Goal: Task Accomplishment & Management: Manage account settings

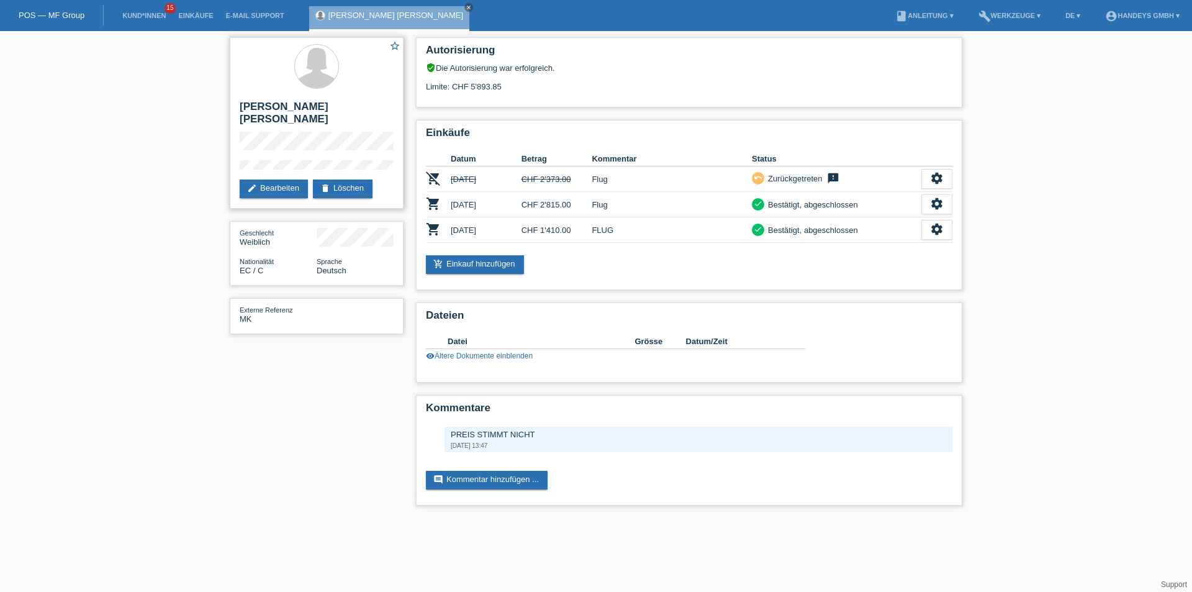
click at [236, 138] on div "star_border Pamela Cristina Secaira Sanchez edit Bearbeiten delete Löschen" at bounding box center [317, 122] width 174 height 171
click at [316, 243] on div "Geschlecht Weiblich" at bounding box center [317, 237] width 154 height 19
click at [287, 189] on link "edit Bearbeiten" at bounding box center [274, 188] width 68 height 19
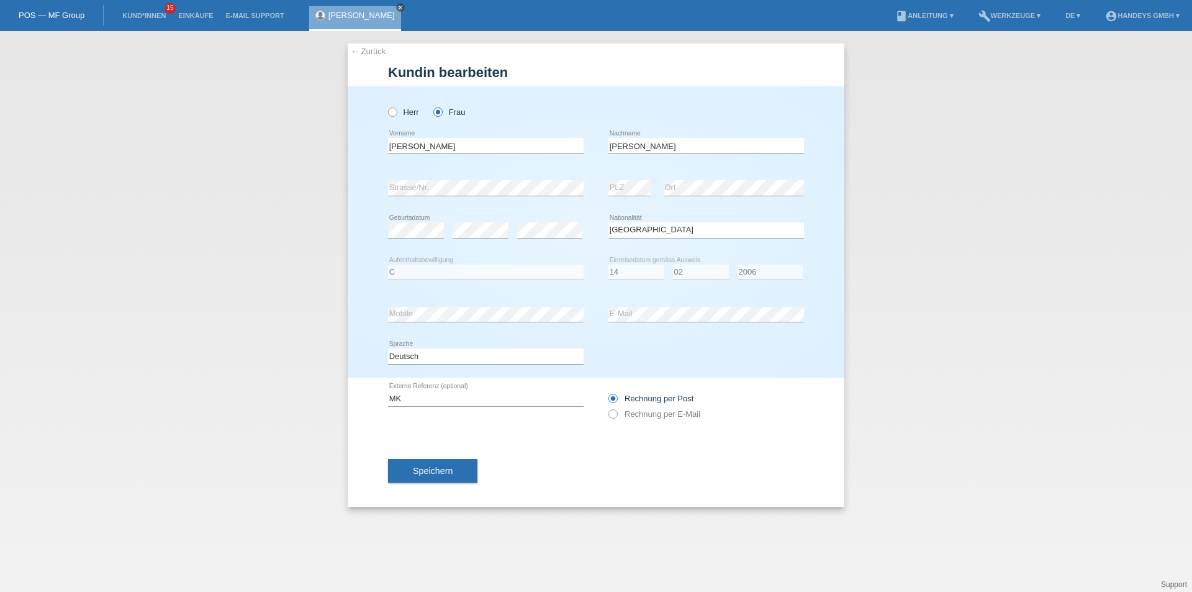
select select "EC"
select select "C"
select select "14"
select select "02"
select select "2006"
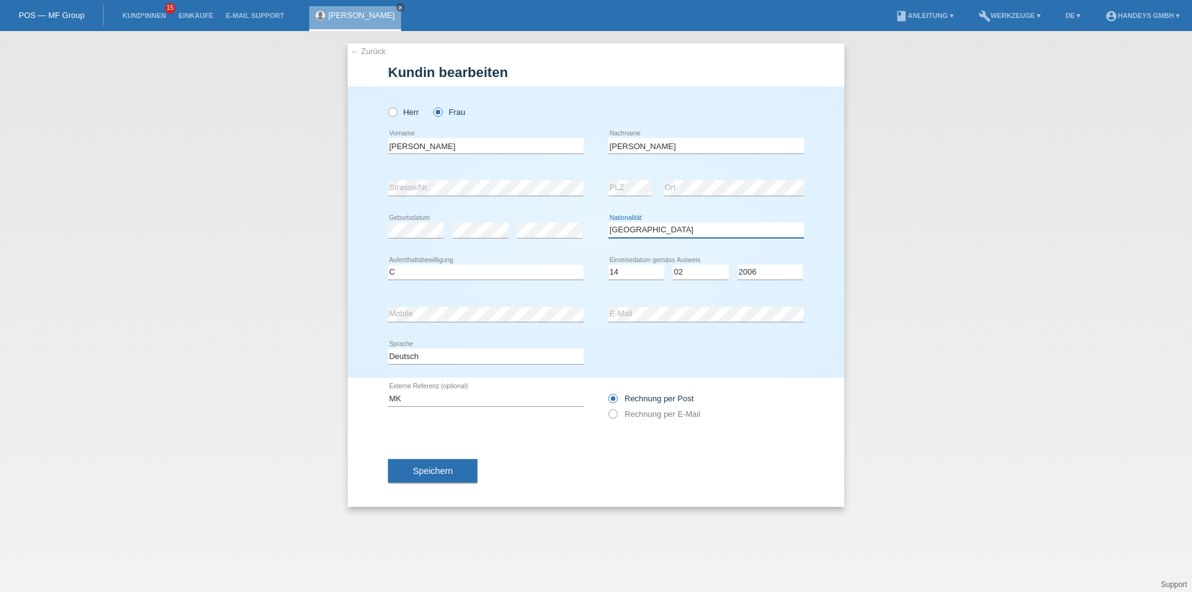
click at [571, 235] on div "error Geburtsdatum error error Bitte auswählen..." at bounding box center [596, 230] width 416 height 42
click at [496, 415] on div "MK error Externe Referenz (optional)" at bounding box center [486, 398] width 196 height 42
drag, startPoint x: 417, startPoint y: 399, endPoint x: 316, endPoint y: 381, distance: 102.2
click at [318, 386] on div "← Zurück Kundin bearbeiten [PERSON_NAME] error PLZ" at bounding box center [596, 311] width 1192 height 561
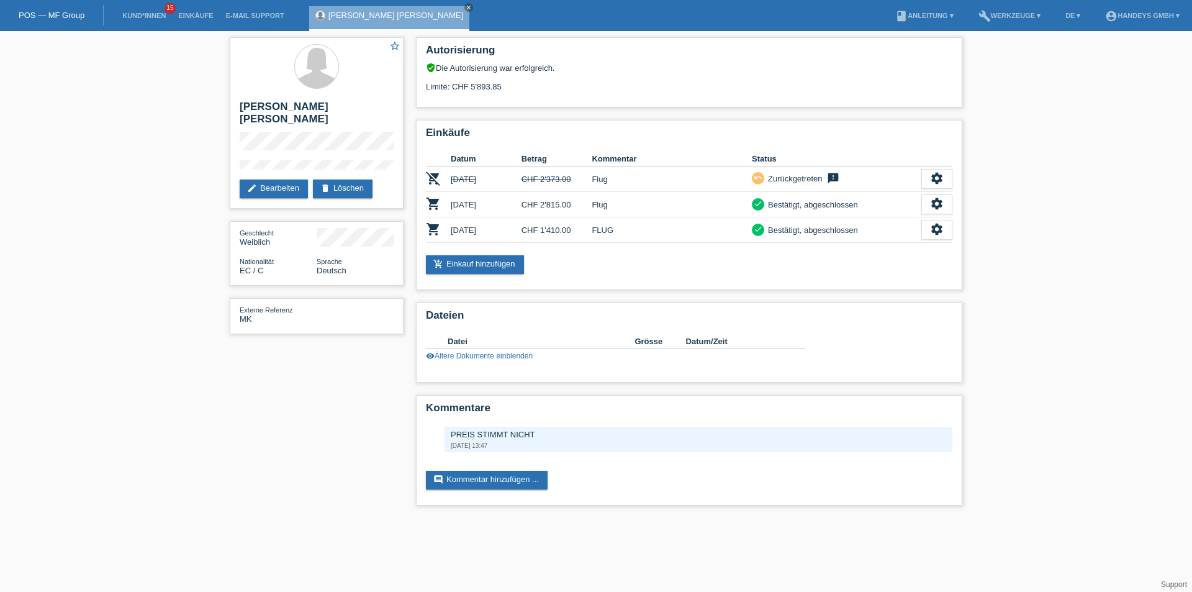
click at [152, 9] on li "Kund*innen 15" at bounding box center [144, 16] width 56 height 32
click at [142, 16] on link "Kund*innen" at bounding box center [144, 15] width 56 height 7
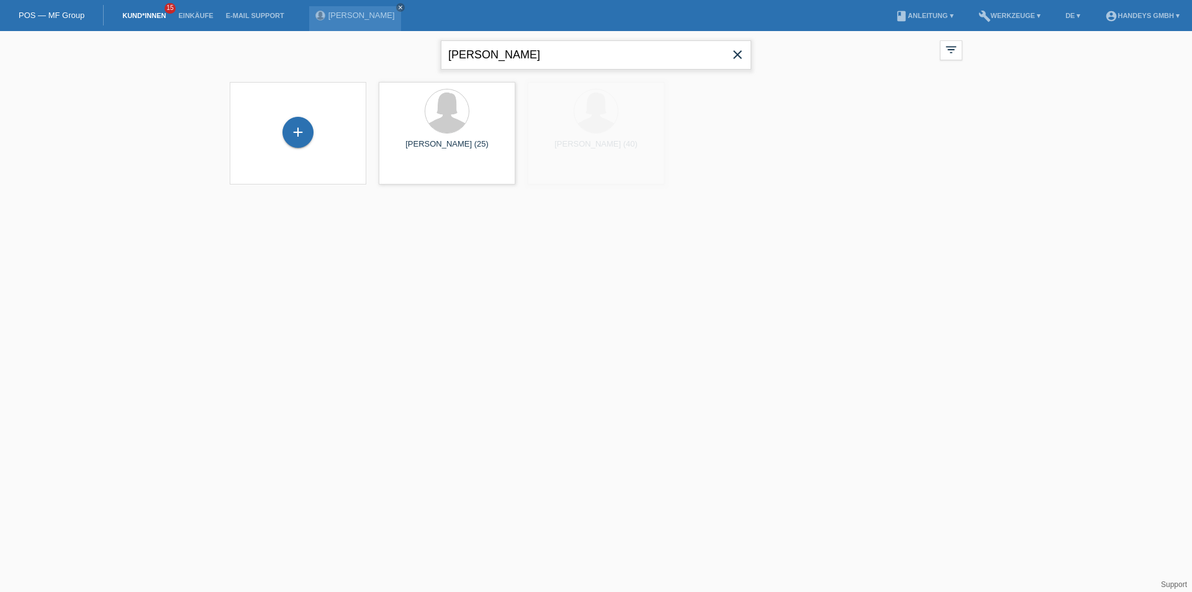
drag, startPoint x: 554, startPoint y: 60, endPoint x: 301, endPoint y: 55, distance: 253.3
click at [354, 52] on div "Pamela Christina close filter_list view_module Alle Kund*innen anzeigen star Ma…" at bounding box center [595, 53] width 745 height 45
type input "theivendram"
click at [417, 169] on span "Anzeigen" at bounding box center [414, 173] width 34 height 9
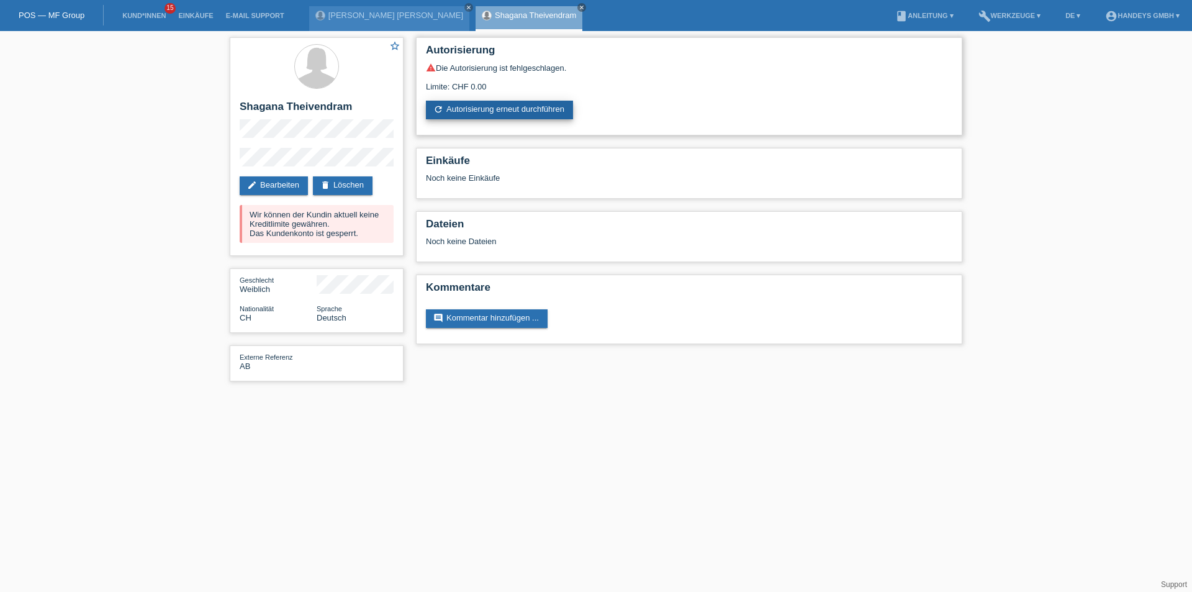
click at [461, 114] on link "refresh Autorisierung erneut durchführen" at bounding box center [499, 110] width 147 height 19
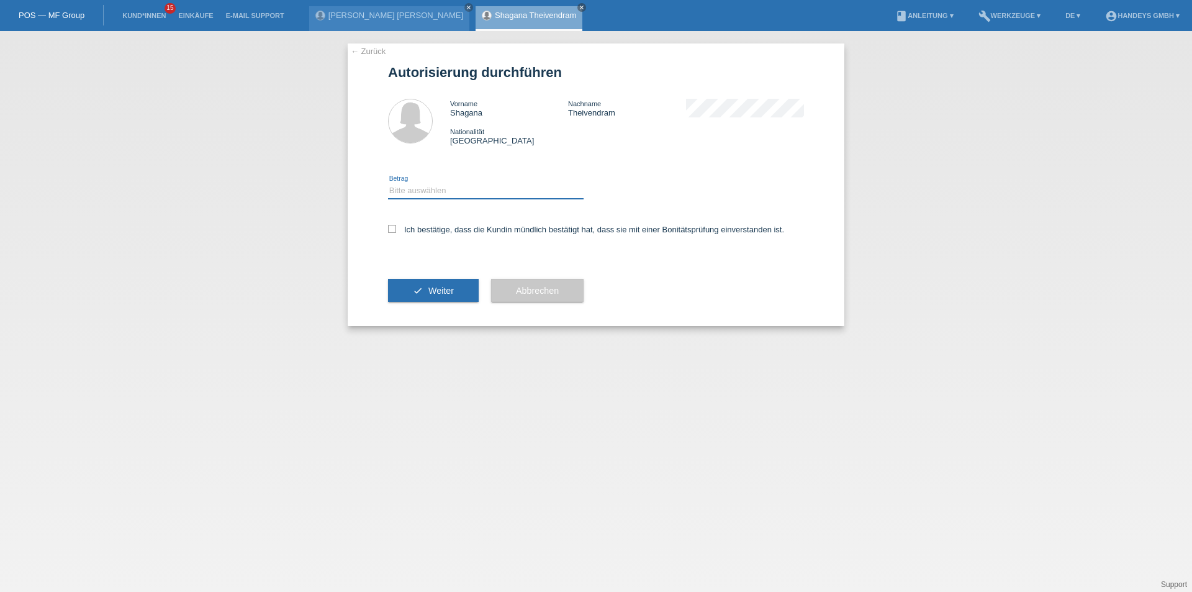
click at [440, 184] on select "Bitte auswählen CHF 1.00 - CHF 499.00 CHF 500.00 - CHF 1'999.00 CHF 2'000.00 - …" at bounding box center [486, 190] width 196 height 15
select select "2"
click at [388, 183] on select "Bitte auswählen CHF 1.00 - CHF 499.00 CHF 500.00 - CHF 1'999.00 CHF 2'000.00 - …" at bounding box center [486, 190] width 196 height 15
click at [402, 225] on label "Ich bestätige, dass die Kundin mündlich bestätigt hat, dass sie mit einer Bonit…" at bounding box center [586, 229] width 396 height 9
click at [396, 225] on input "Ich bestätige, dass die Kundin mündlich bestätigt hat, dass sie mit einer Bonit…" at bounding box center [392, 229] width 8 height 8
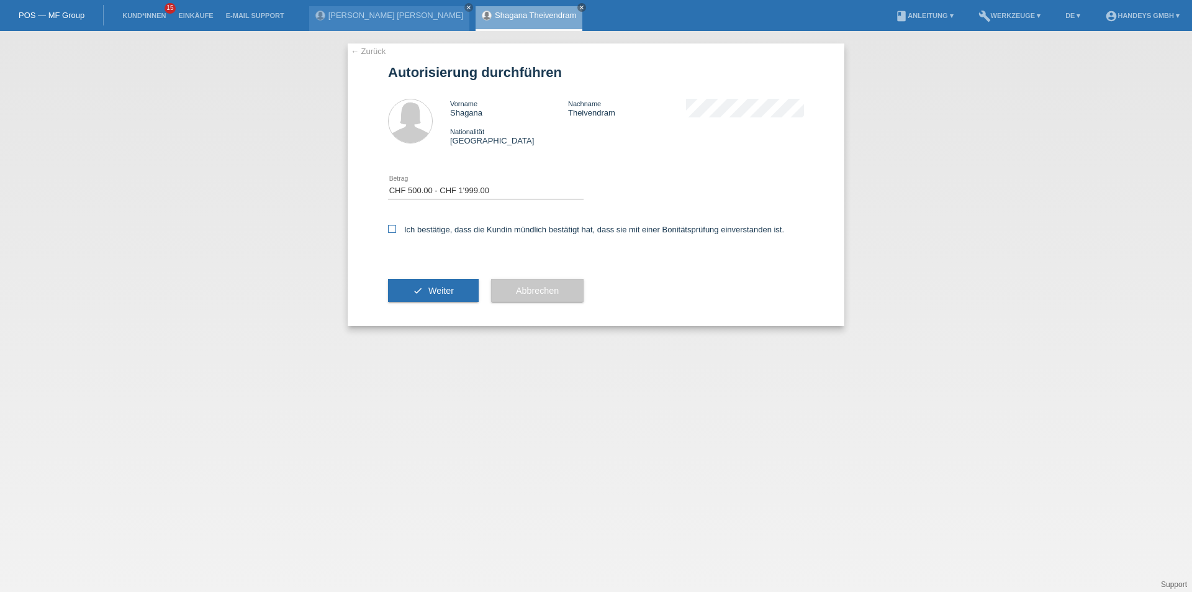
checkbox input "true"
click at [431, 300] on button "check Weiter" at bounding box center [433, 291] width 91 height 24
